Goal: Information Seeking & Learning: Learn about a topic

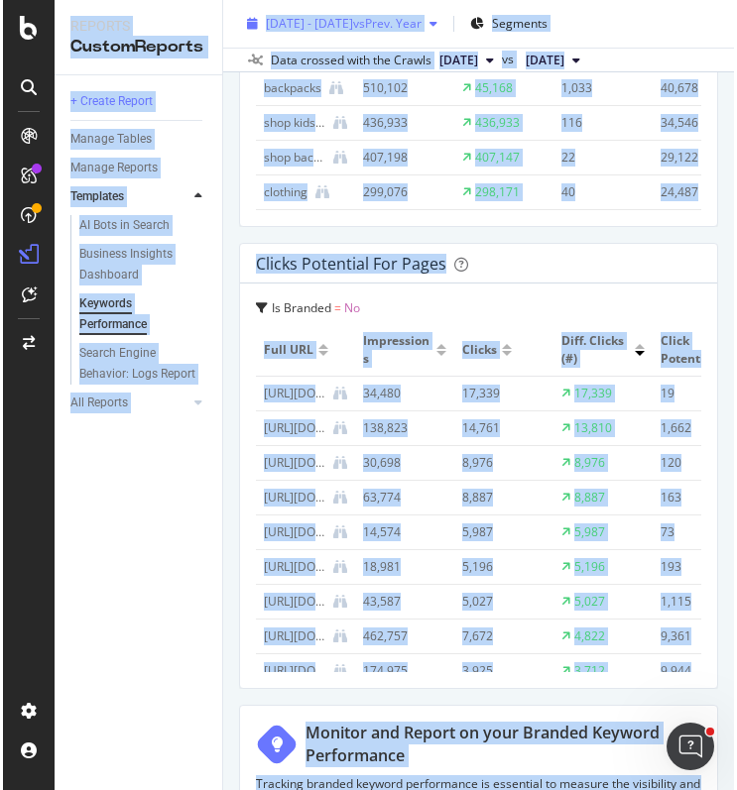
scroll to position [6212, 0]
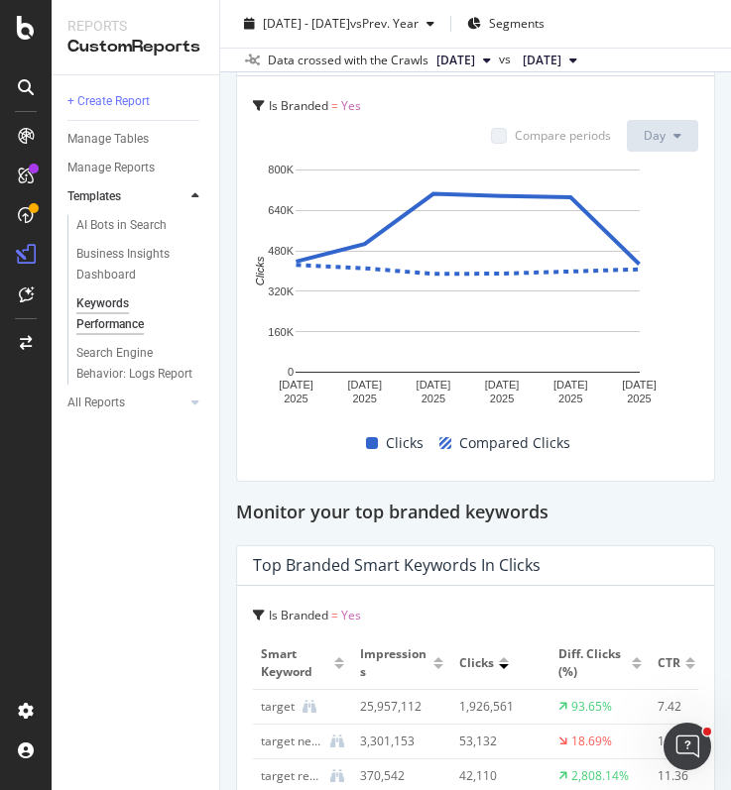
drag, startPoint x: 164, startPoint y: 522, endPoint x: 175, endPoint y: 516, distance: 12.4
click at [165, 521] on div "+ Create Report Manage Tables Manage Reports Templates AI Bots in Search Busine…" at bounding box center [136, 432] width 168 height 715
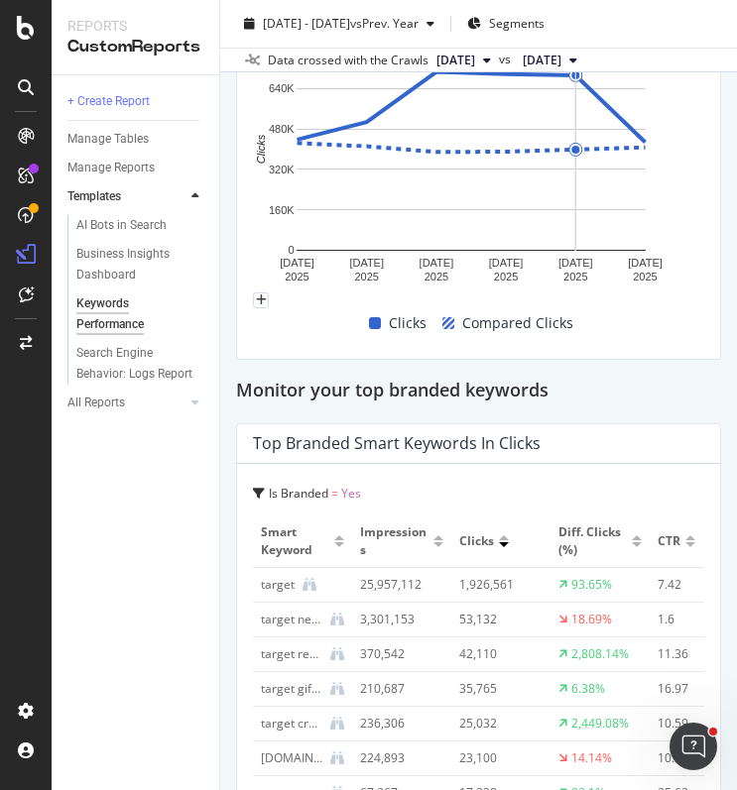
scroll to position [6339, 0]
